Goal: Task Accomplishment & Management: Use online tool/utility

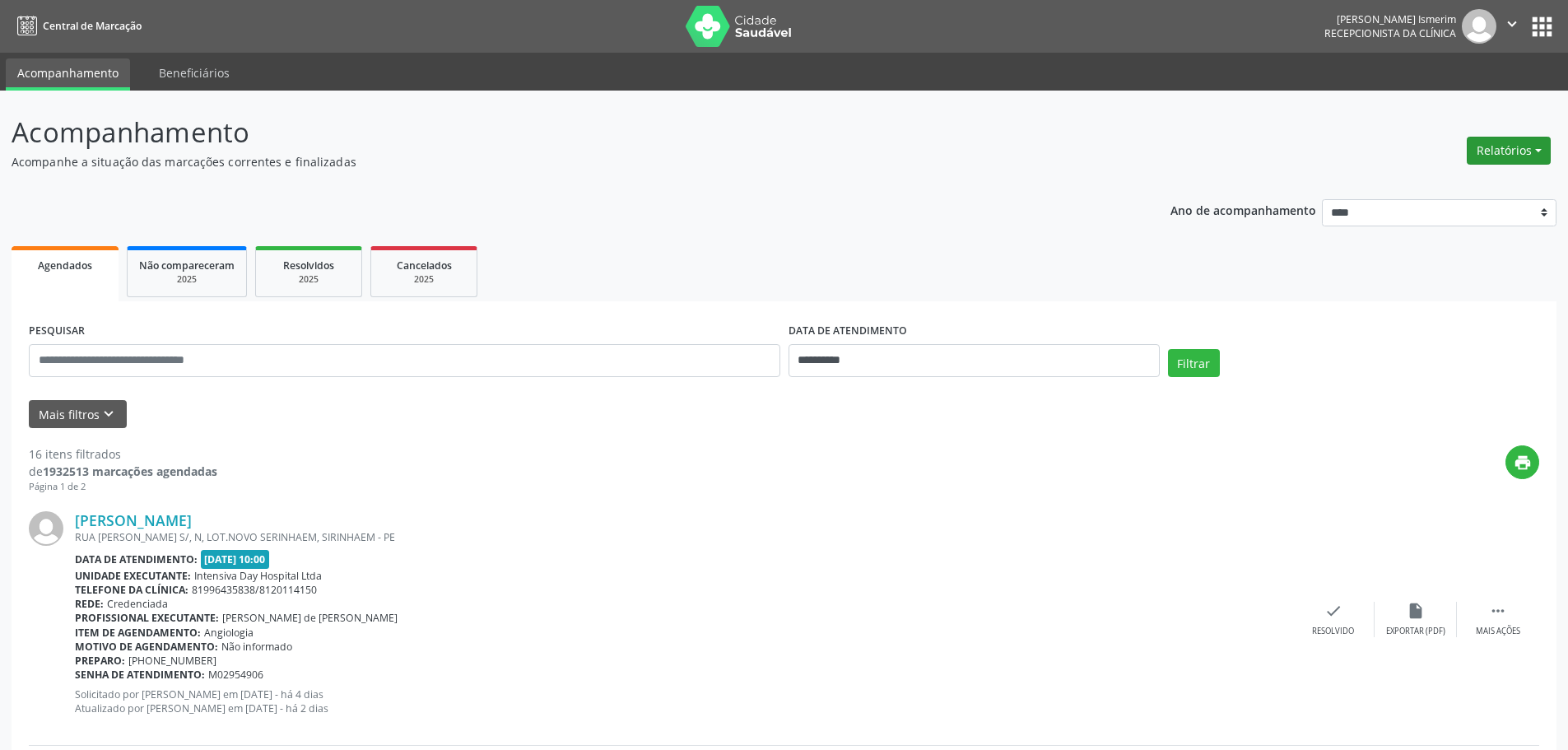
click at [1530, 142] on button "Relatórios" at bounding box center [1509, 151] width 84 height 28
click at [1457, 190] on link "Agendamentos" at bounding box center [1463, 186] width 177 height 23
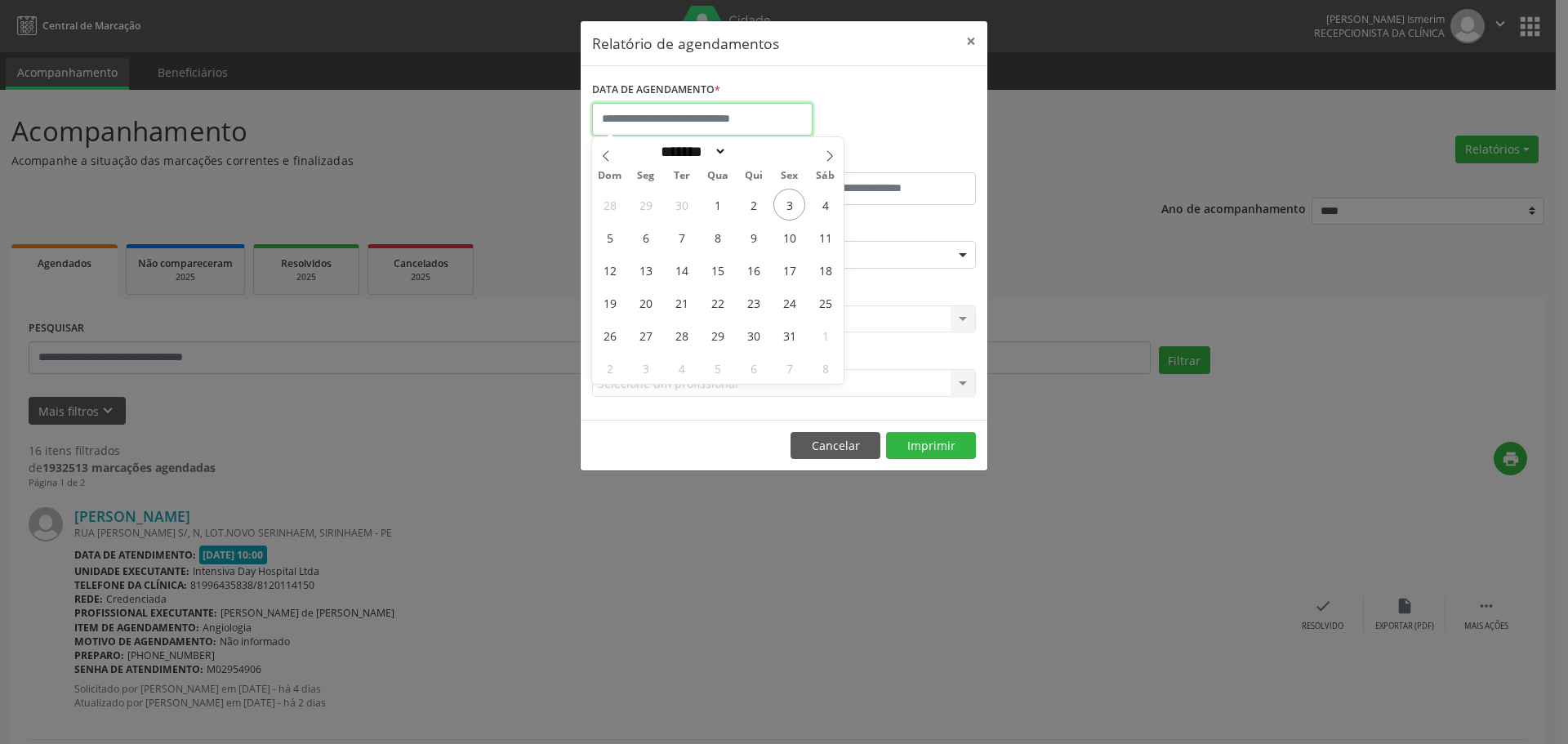
click at [749, 117] on input "text" at bounding box center [702, 119] width 220 height 33
click at [820, 211] on span "4" at bounding box center [825, 205] width 32 height 32
type input "**********"
click at [820, 211] on span "4" at bounding box center [825, 205] width 32 height 32
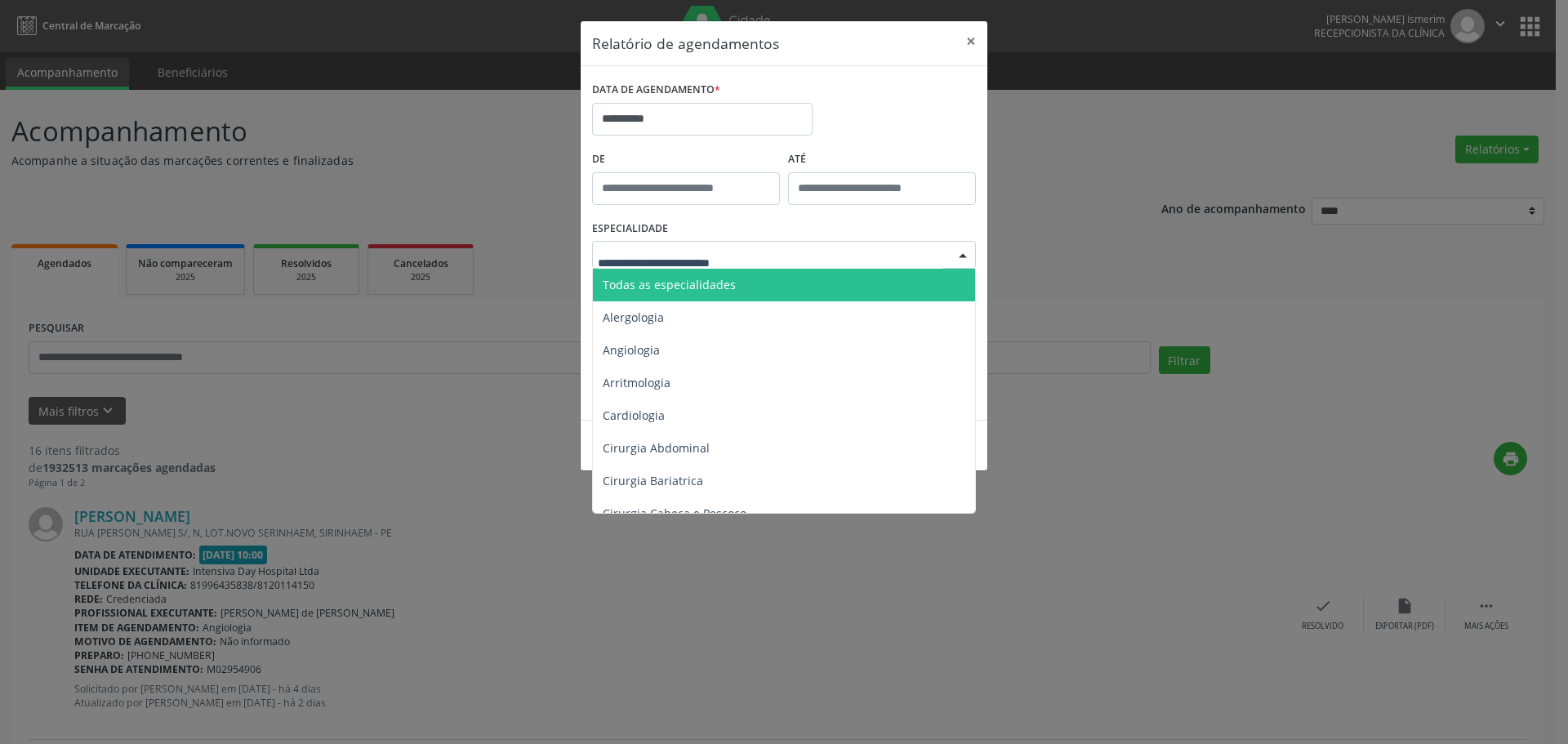
click at [961, 257] on div at bounding box center [962, 256] width 25 height 28
click at [700, 283] on span "Todas as especialidades" at bounding box center [669, 284] width 133 height 16
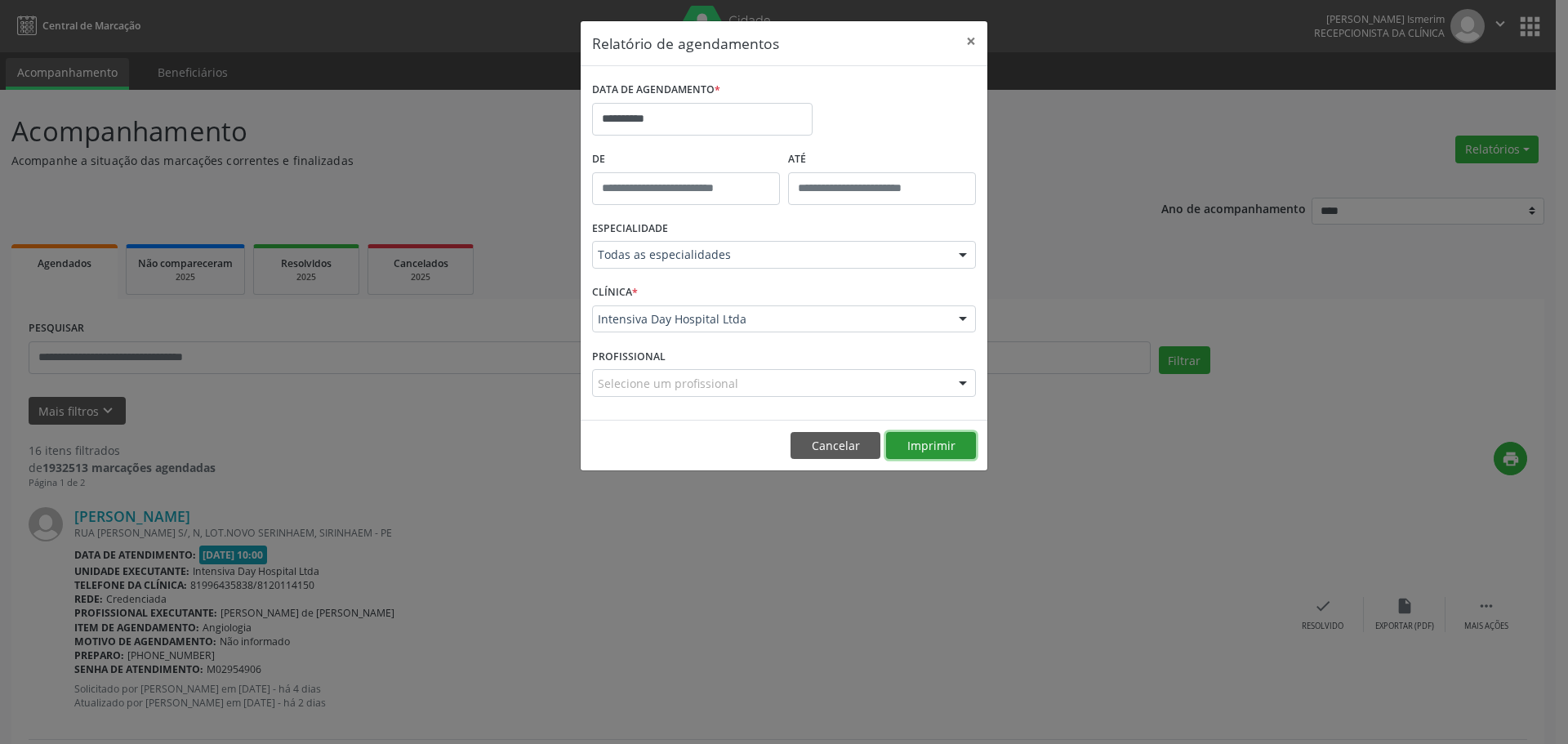
click at [938, 450] on button "Imprimir" at bounding box center [931, 446] width 90 height 28
click at [969, 39] on button "×" at bounding box center [972, 41] width 33 height 40
